Goal: Information Seeking & Learning: Learn about a topic

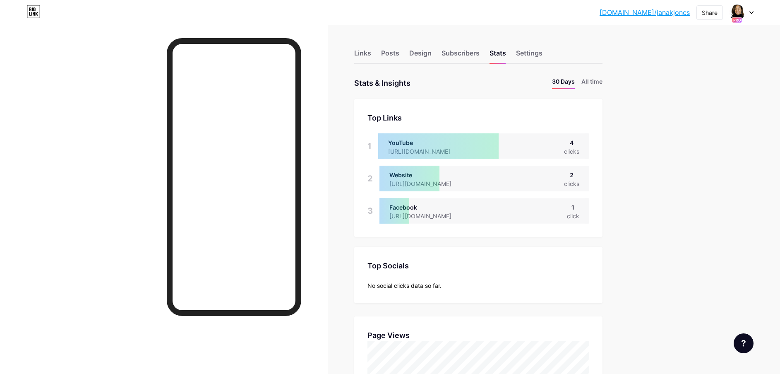
scroll to position [374, 780]
click at [748, 8] on div at bounding box center [742, 12] width 24 height 15
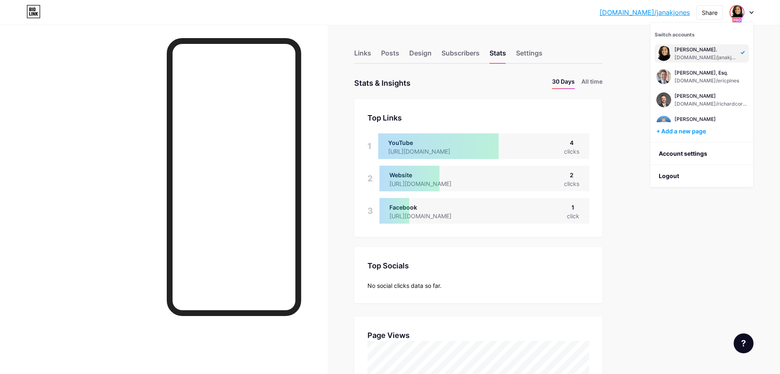
scroll to position [84, 0]
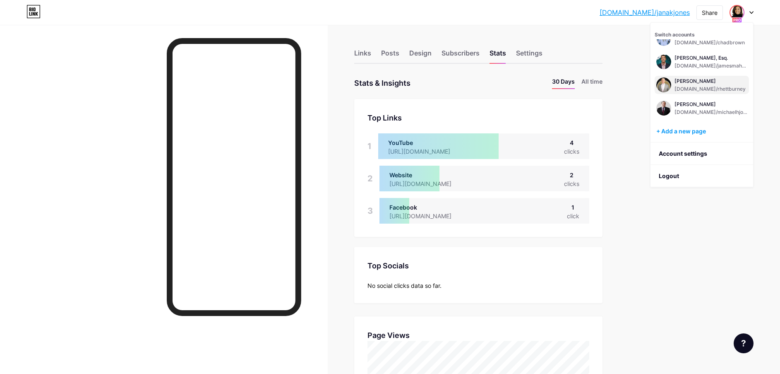
click at [680, 82] on div "[PERSON_NAME]" at bounding box center [710, 81] width 71 height 7
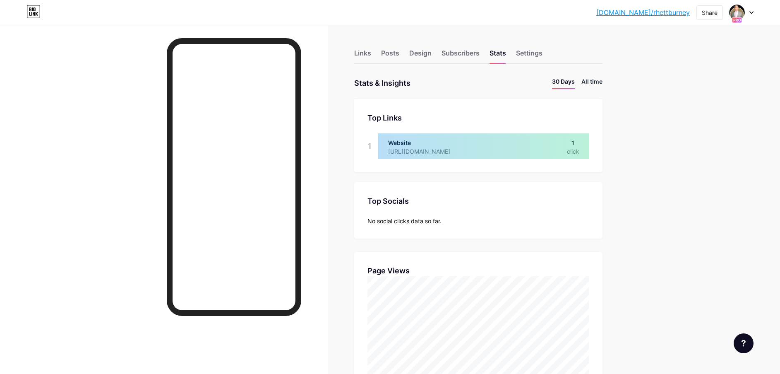
scroll to position [374, 780]
click at [595, 82] on li "All time" at bounding box center [592, 83] width 21 height 12
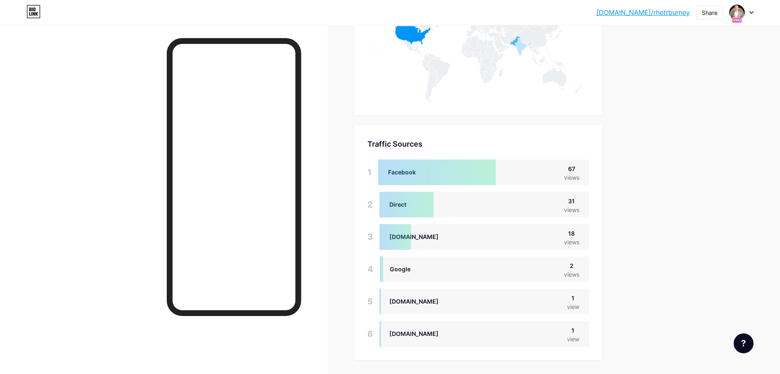
scroll to position [496, 0]
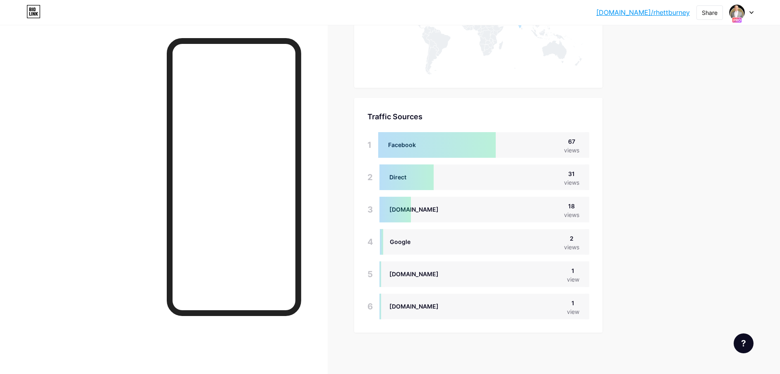
click at [751, 12] on icon at bounding box center [752, 12] width 4 height 3
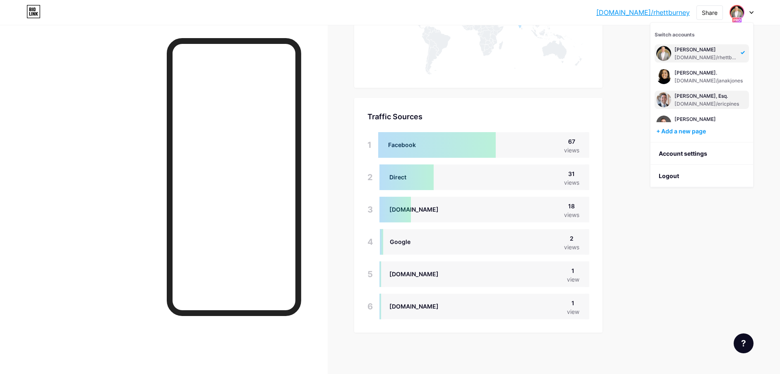
click at [686, 95] on div "[PERSON_NAME], Esq." at bounding box center [707, 96] width 65 height 7
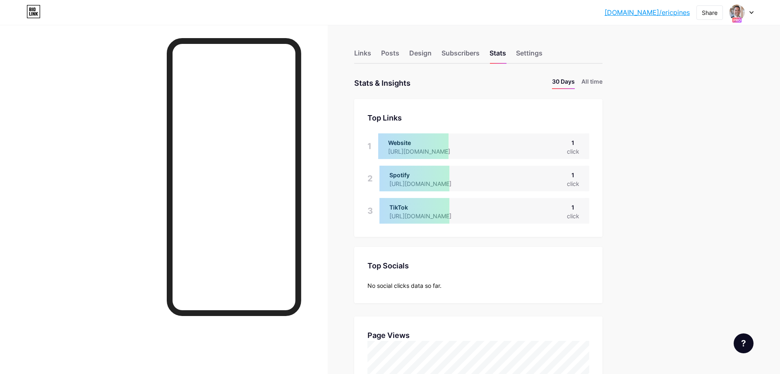
scroll to position [374, 780]
click at [599, 79] on li "All time" at bounding box center [592, 83] width 21 height 12
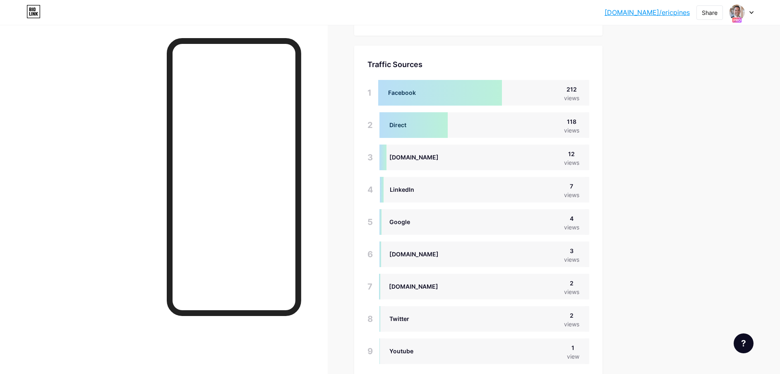
scroll to position [593, 0]
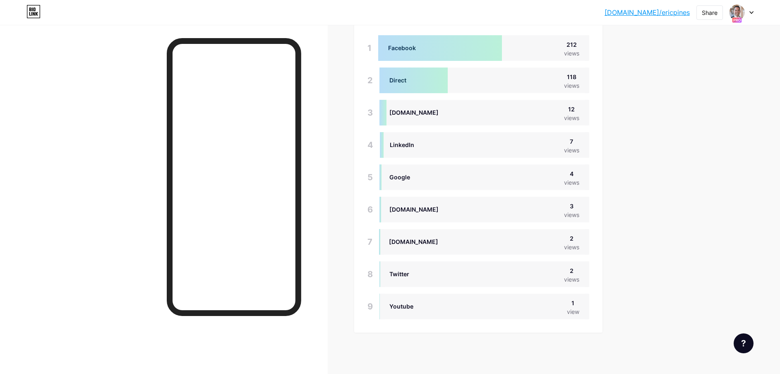
drag, startPoint x: 775, startPoint y: 0, endPoint x: 136, endPoint y: 198, distance: 668.6
click at [136, 198] on div at bounding box center [164, 212] width 328 height 374
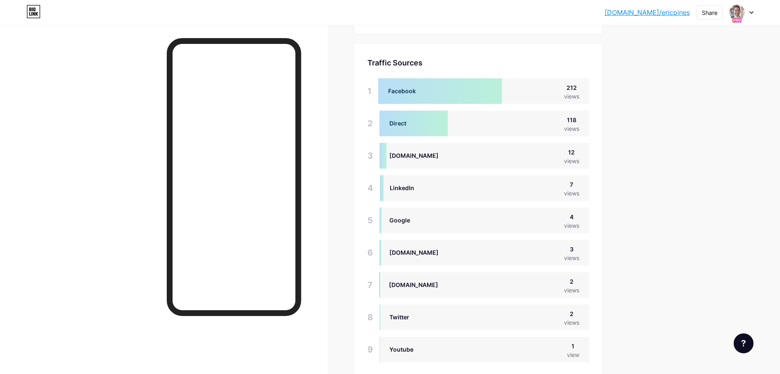
scroll to position [531, 0]
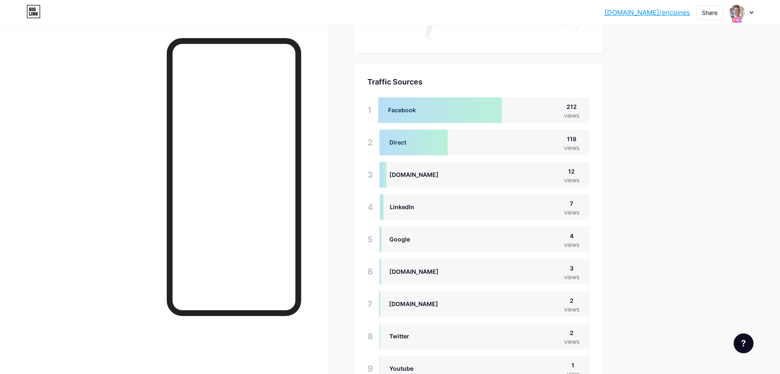
click at [751, 14] on div at bounding box center [742, 12] width 24 height 15
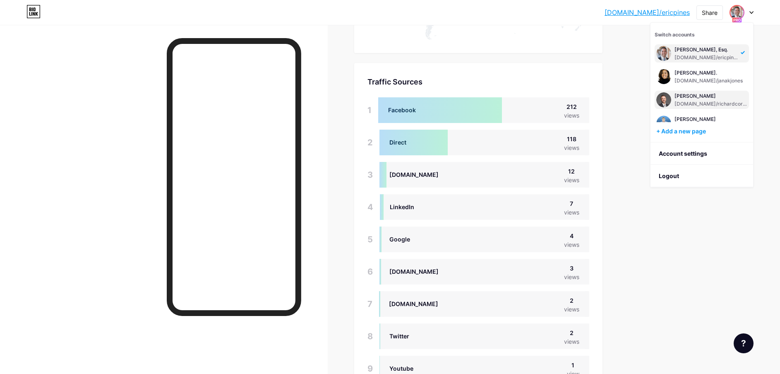
click at [682, 99] on div "Richard P. Corey bio.link/richardcorey" at bounding box center [711, 99] width 73 height 15
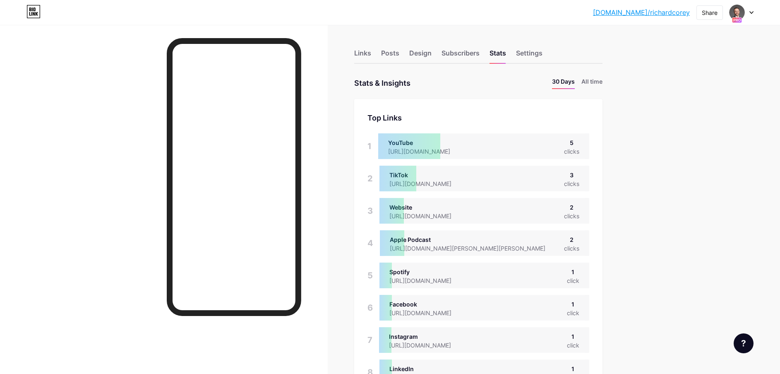
scroll to position [374, 780]
click at [747, 7] on div at bounding box center [742, 12] width 24 height 15
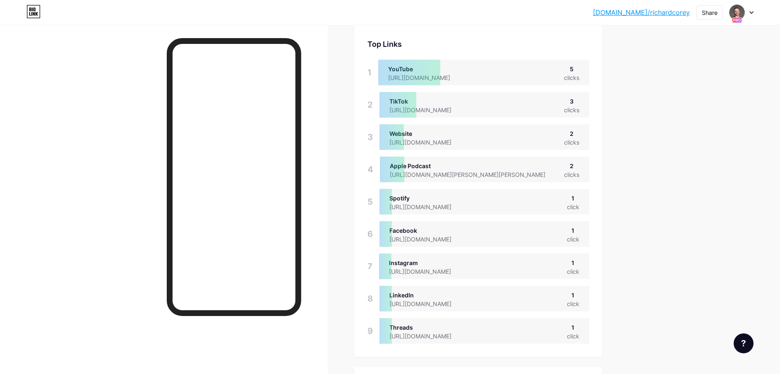
scroll to position [70, 0]
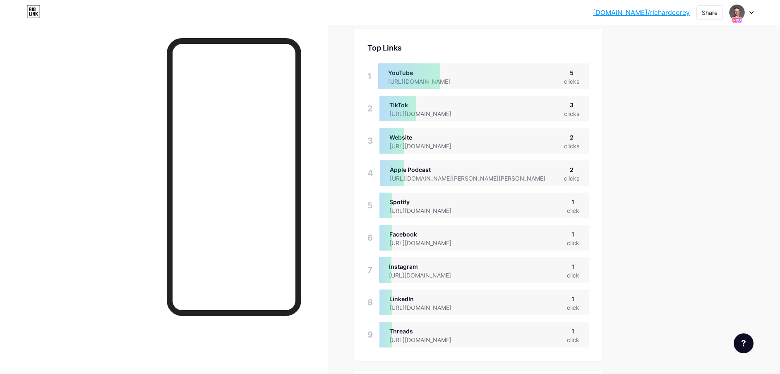
click at [748, 12] on div at bounding box center [742, 12] width 24 height 15
